Goal: Transaction & Acquisition: Purchase product/service

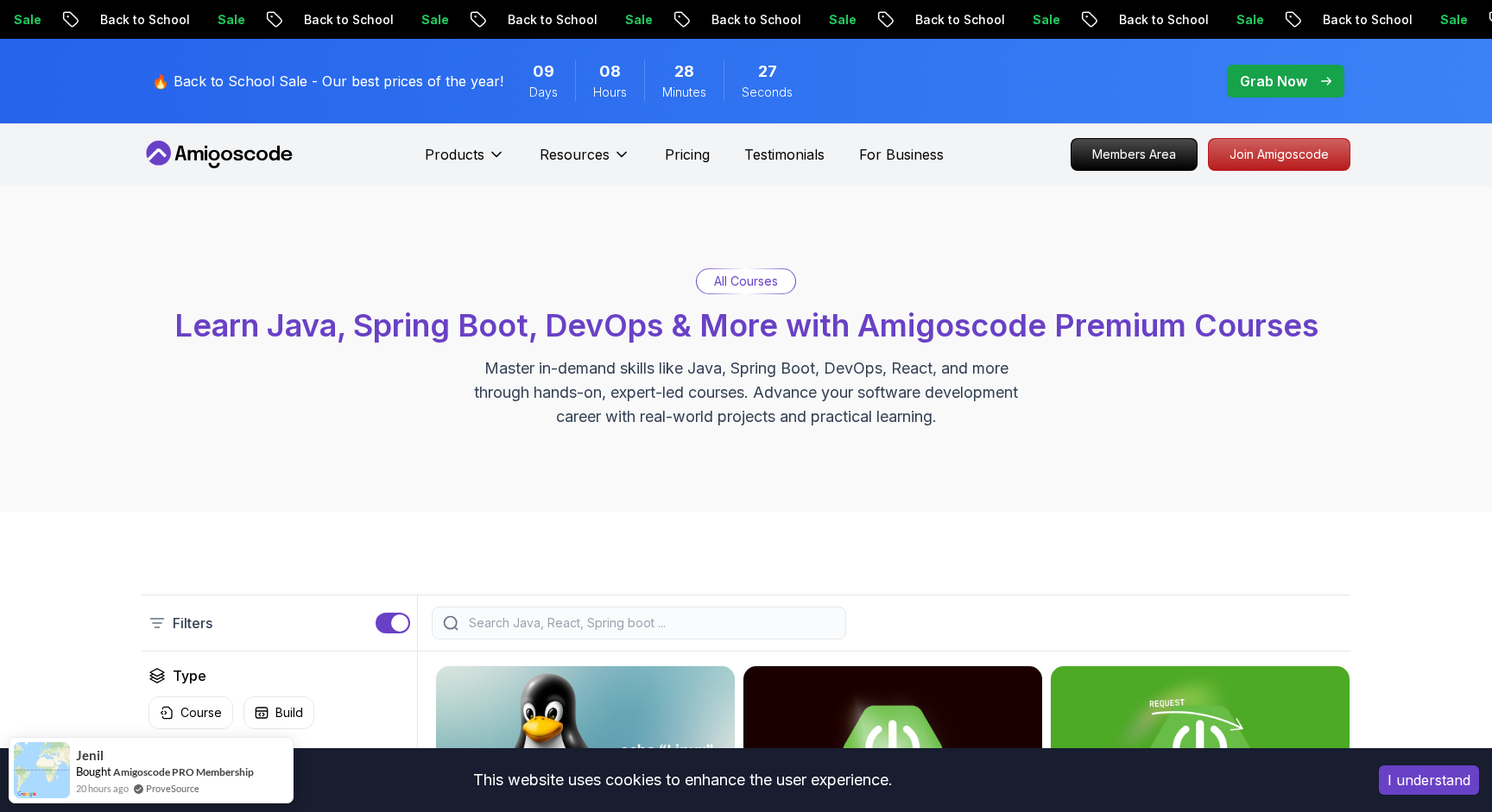
click at [685, 154] on p "Pricing" at bounding box center [686, 155] width 45 height 21
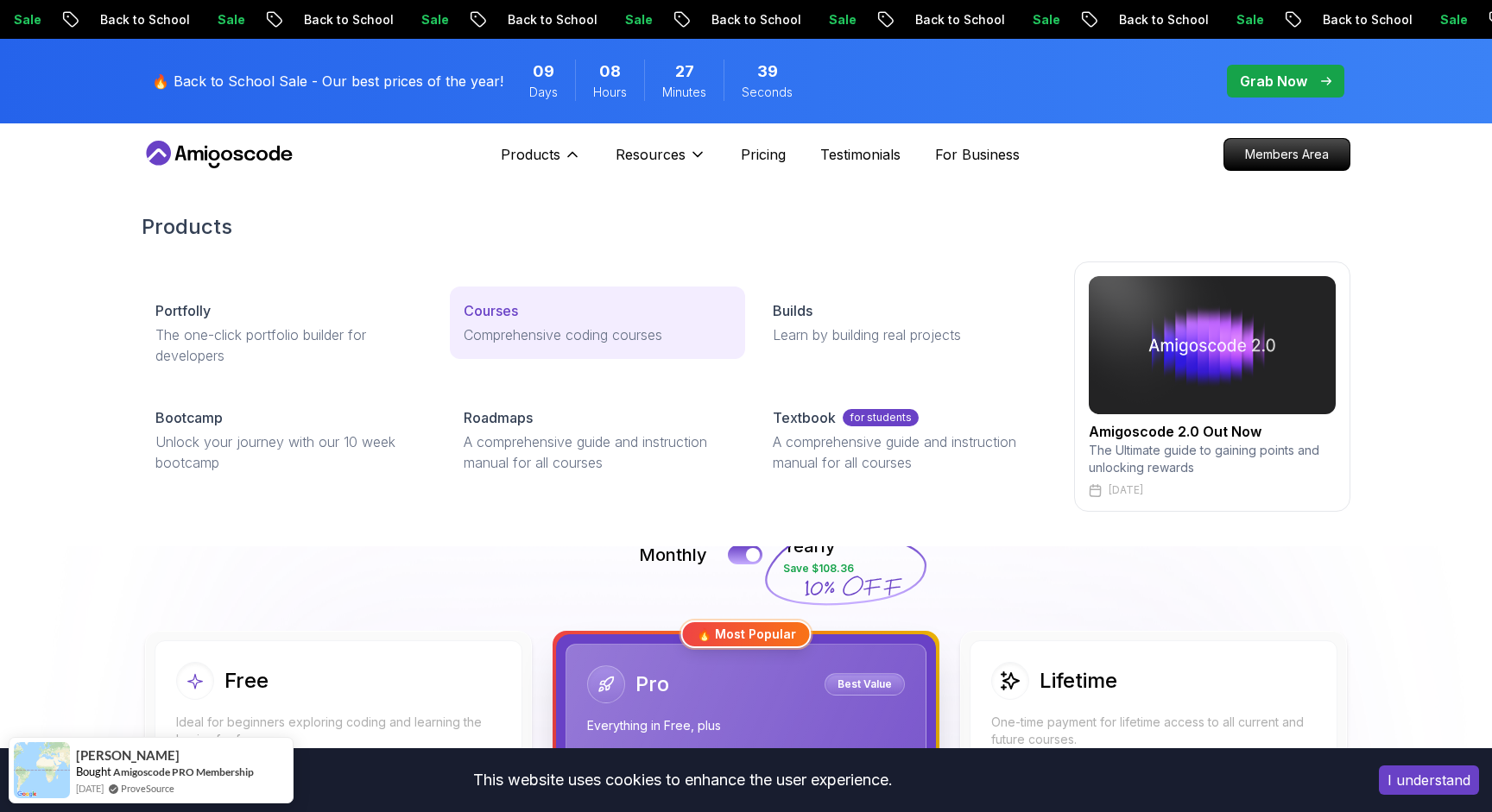
click at [524, 312] on div "Courses" at bounding box center [597, 311] width 267 height 21
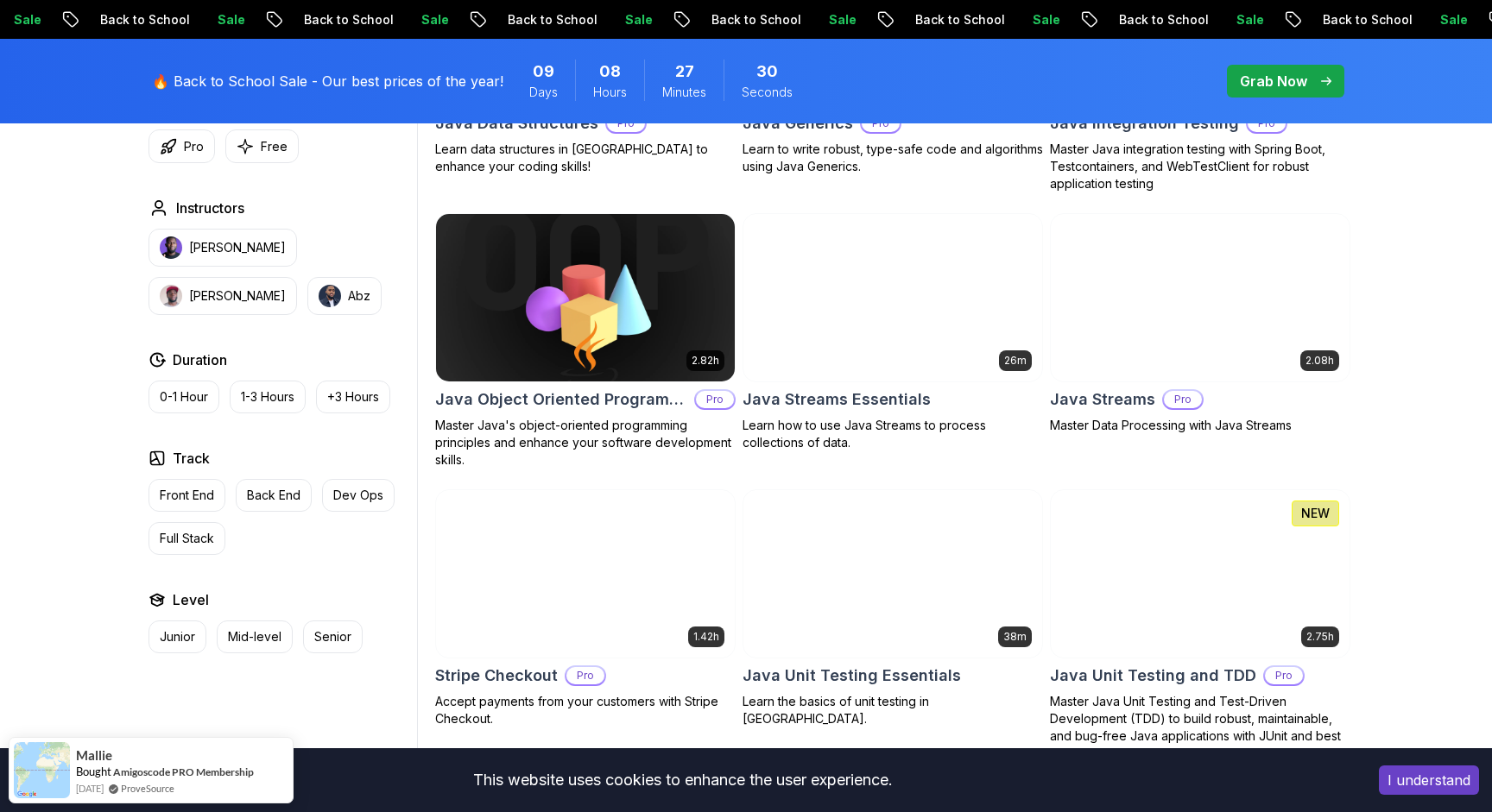
scroll to position [2591, 0]
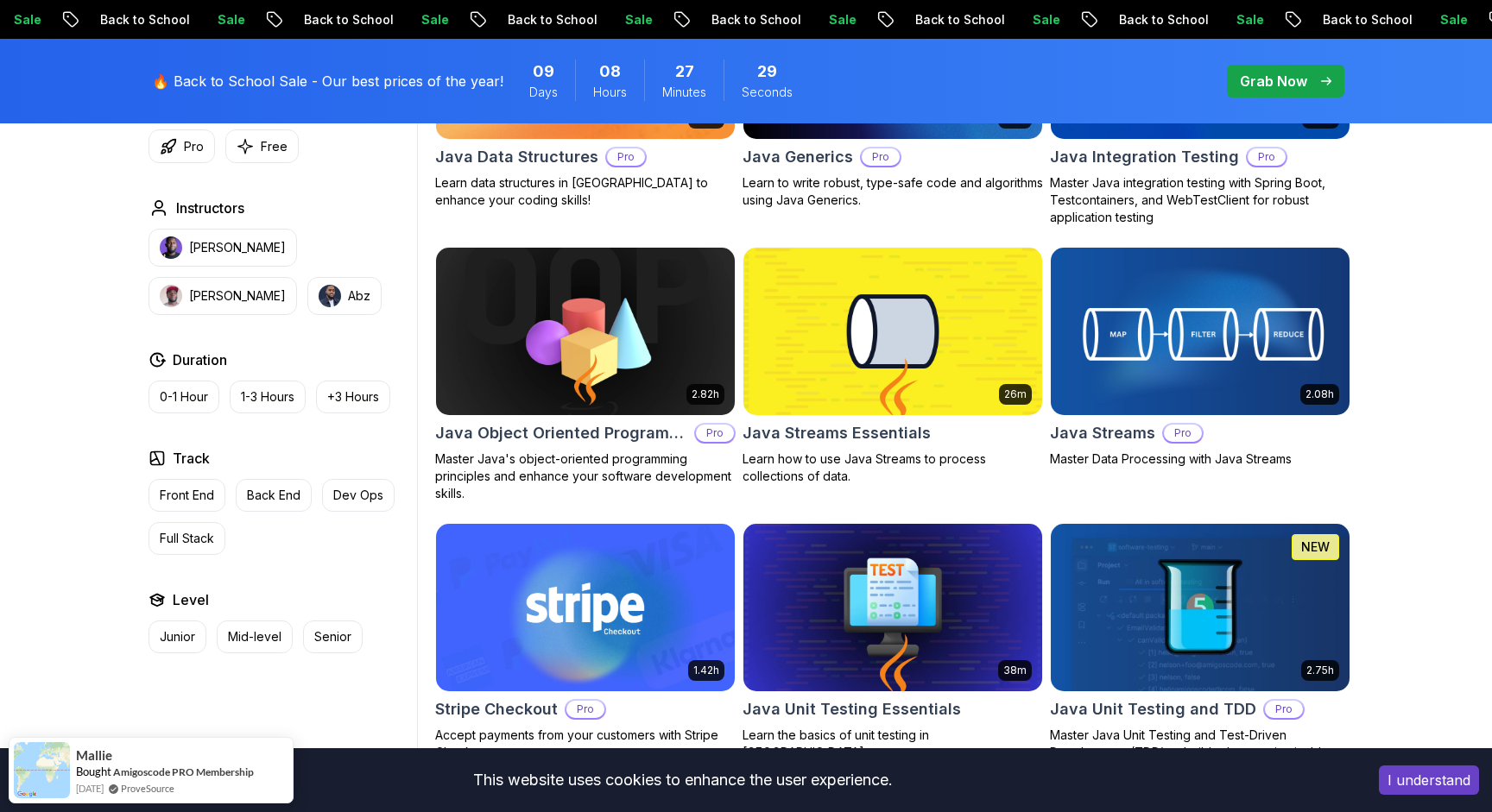
click at [1145, 333] on img at bounding box center [1199, 331] width 313 height 176
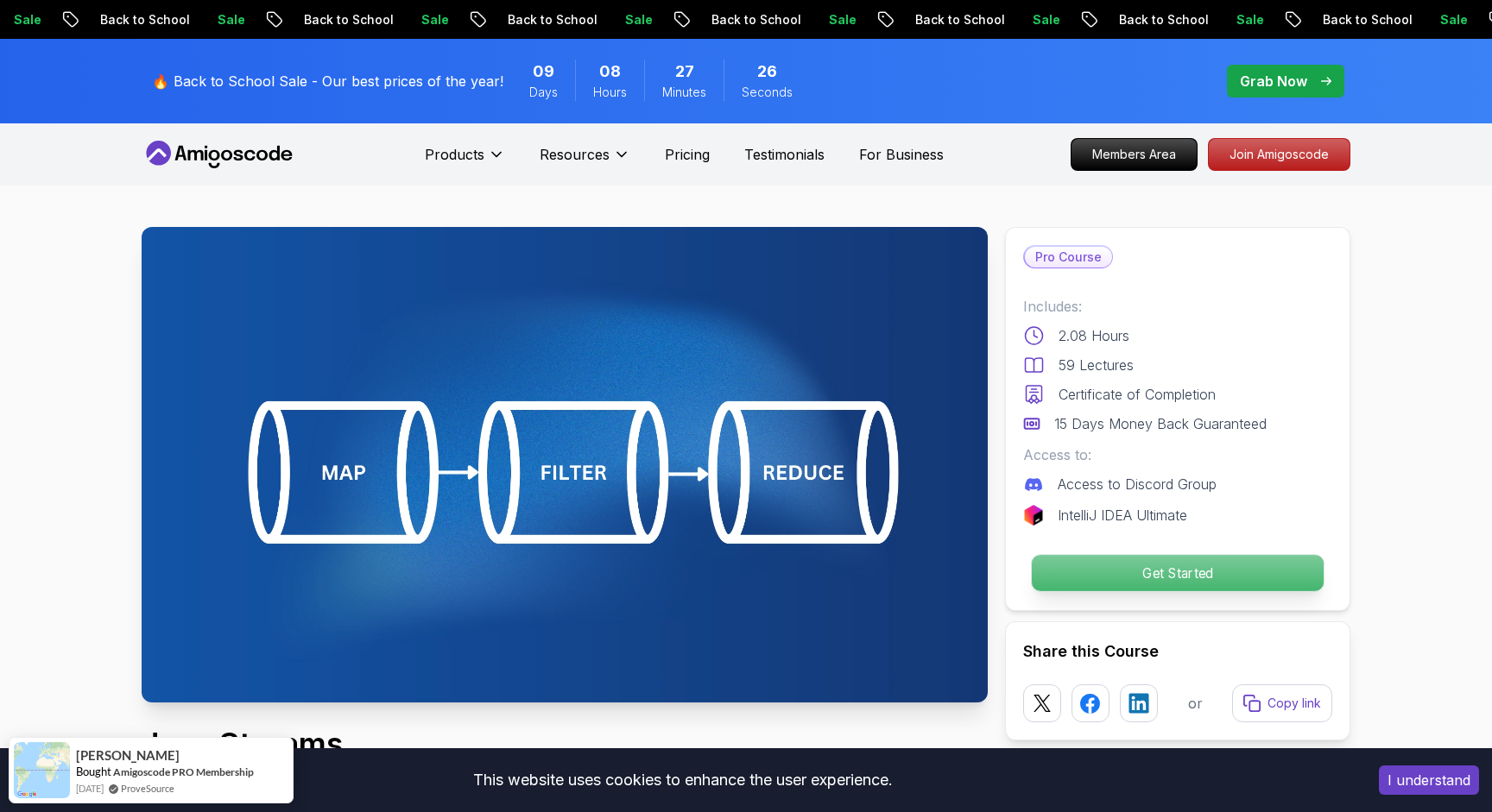
click at [1099, 582] on p "Get Started" at bounding box center [1177, 573] width 292 height 36
